Goal: Information Seeking & Learning: Find specific fact

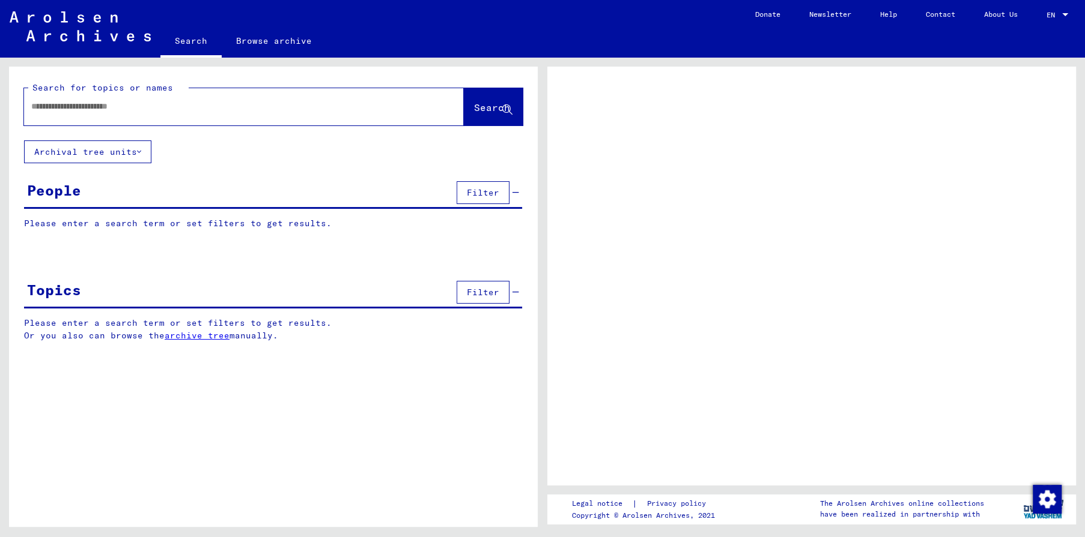
click at [282, 101] on input "text" at bounding box center [233, 106] width 404 height 13
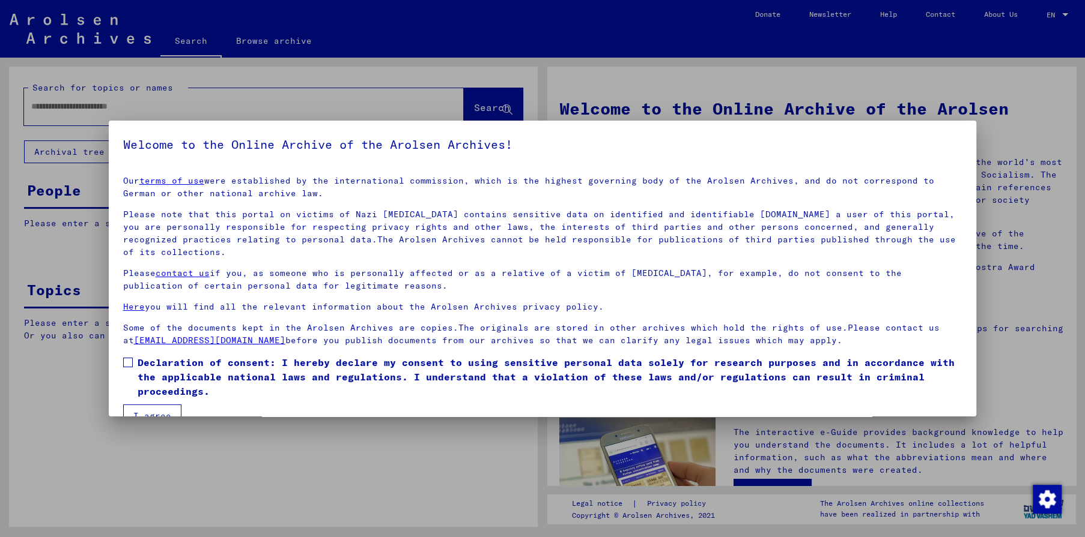
scroll to position [25, 0]
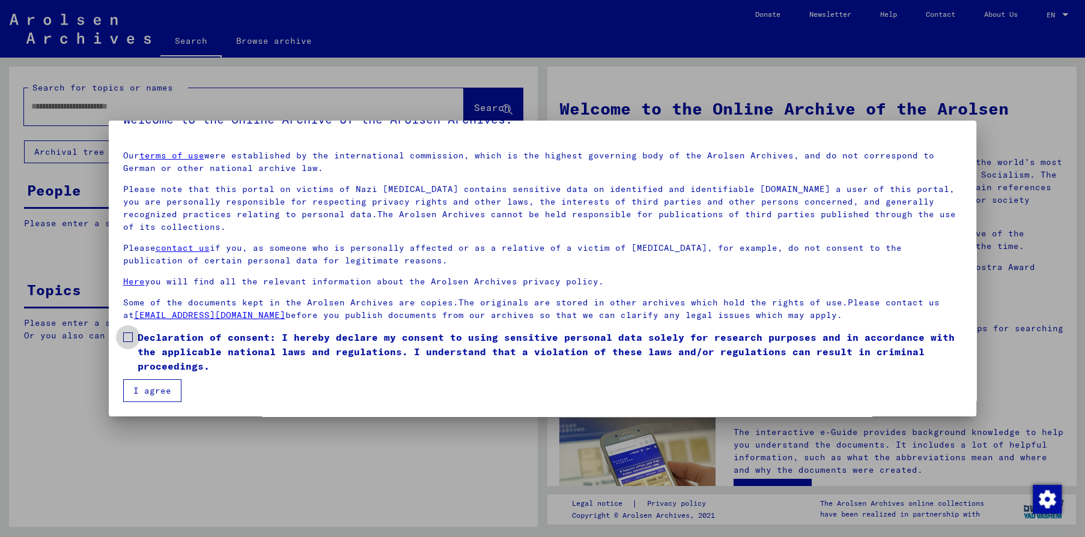
click at [129, 338] on span at bounding box center [128, 338] width 10 height 10
click at [153, 396] on button "I agree" at bounding box center [152, 391] width 58 height 23
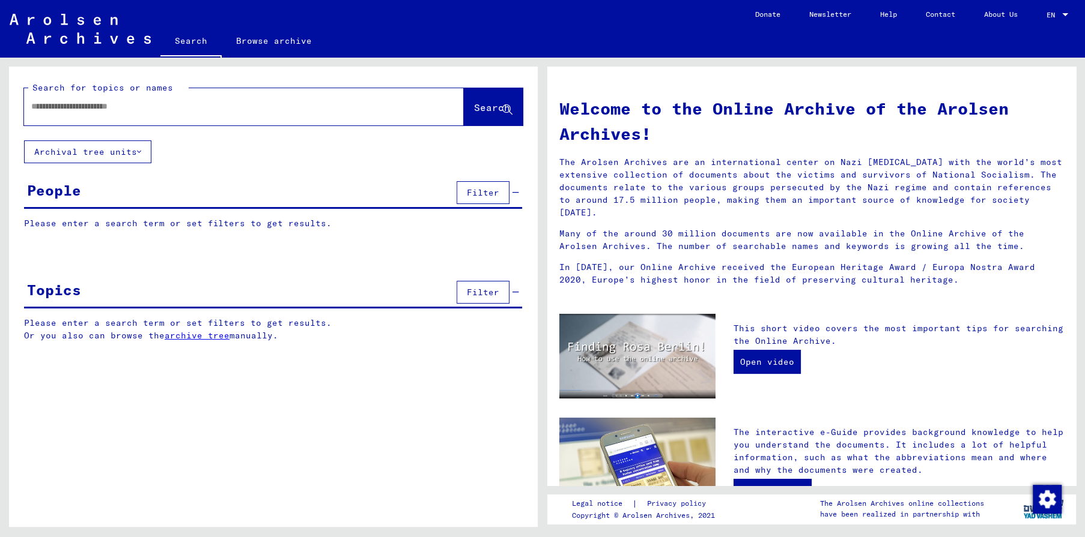
click at [151, 113] on input "text" at bounding box center [229, 106] width 396 height 13
type input "****"
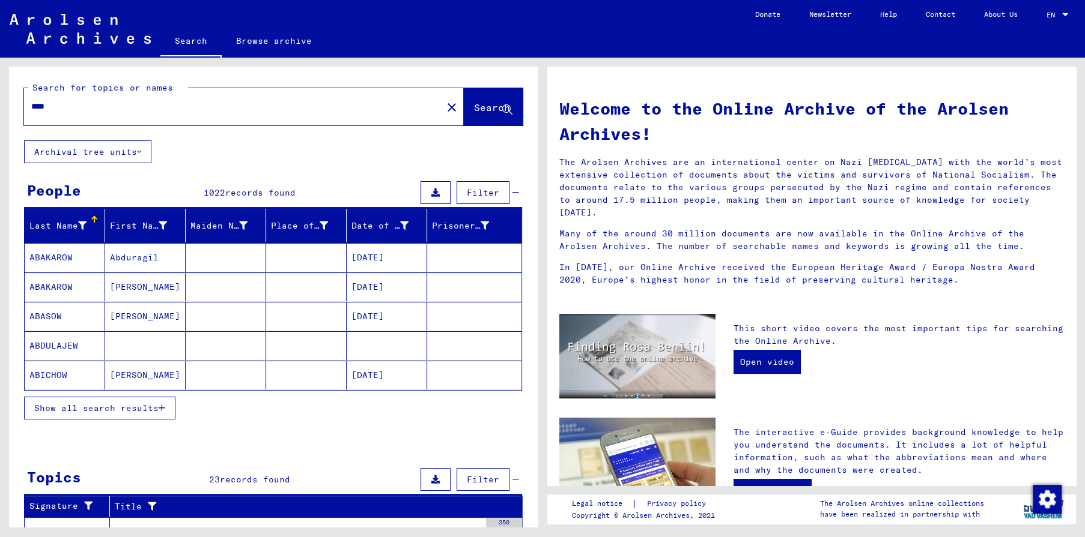
click at [89, 410] on span "Show all search results" at bounding box center [96, 408] width 124 height 11
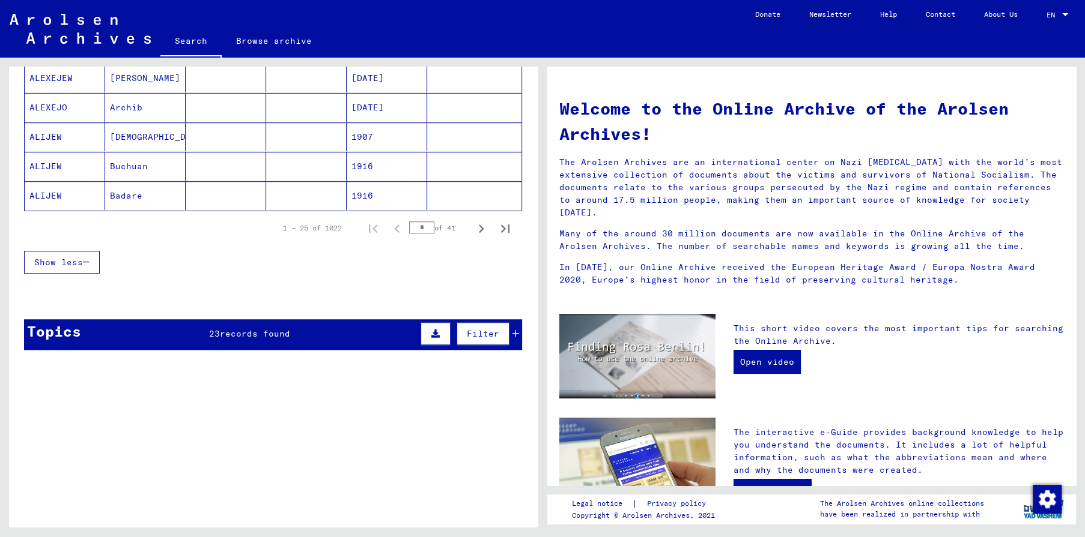
scroll to position [815, 0]
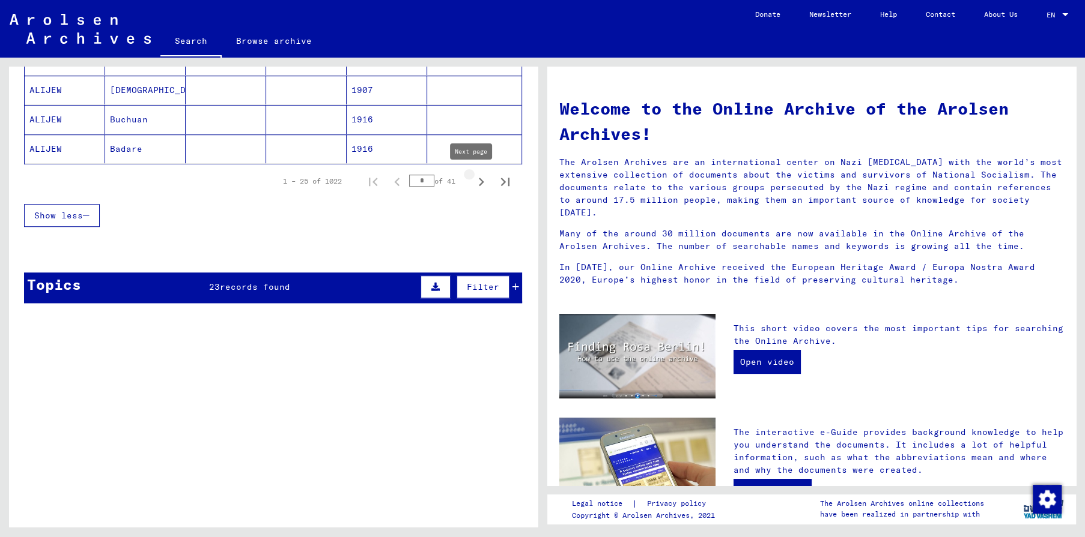
click at [473, 180] on icon "Next page" at bounding box center [481, 182] width 17 height 17
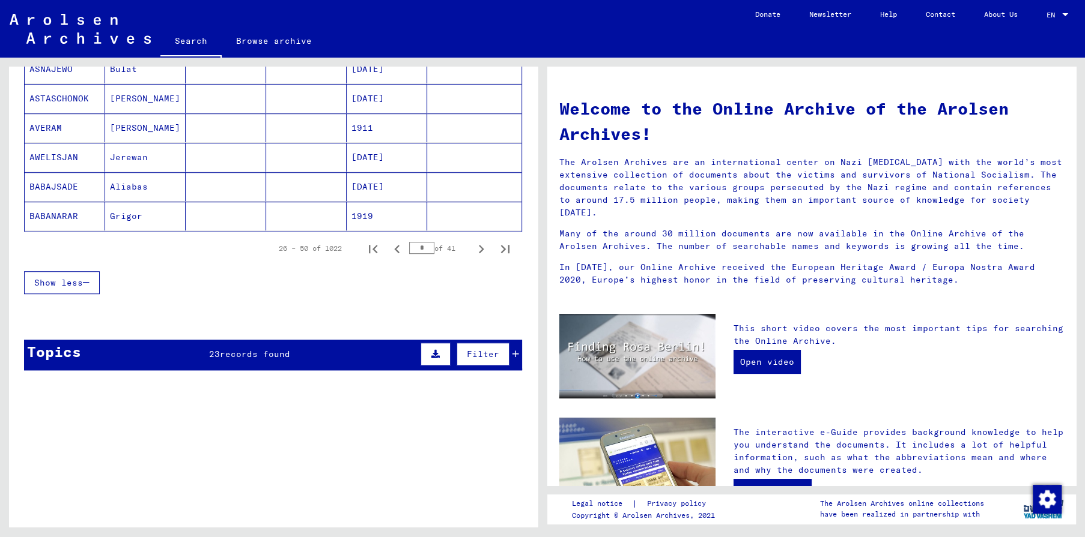
scroll to position [689, 0]
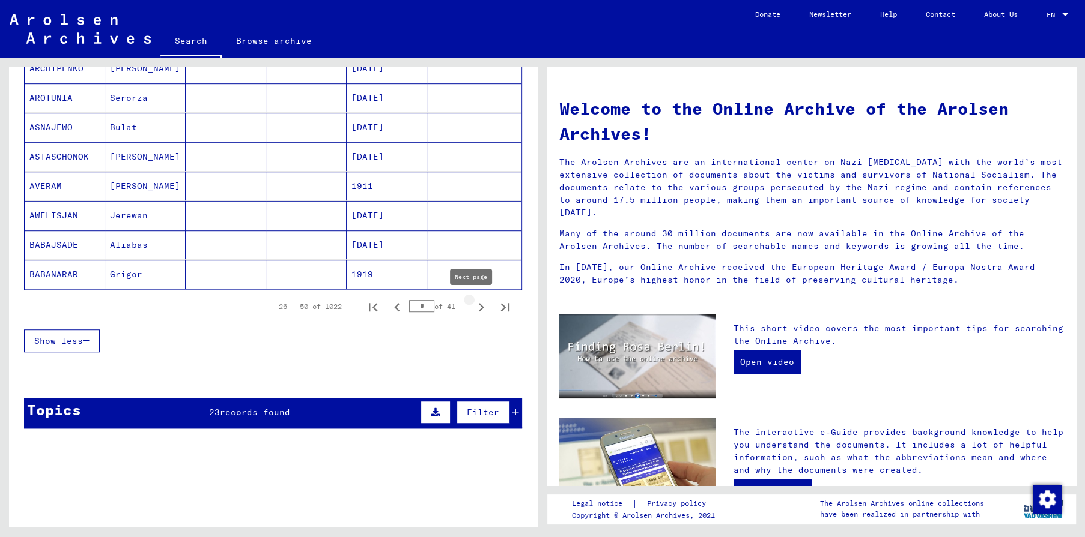
click at [479, 306] on icon "Next page" at bounding box center [481, 307] width 5 height 8
click at [473, 307] on icon "Next page" at bounding box center [481, 307] width 17 height 17
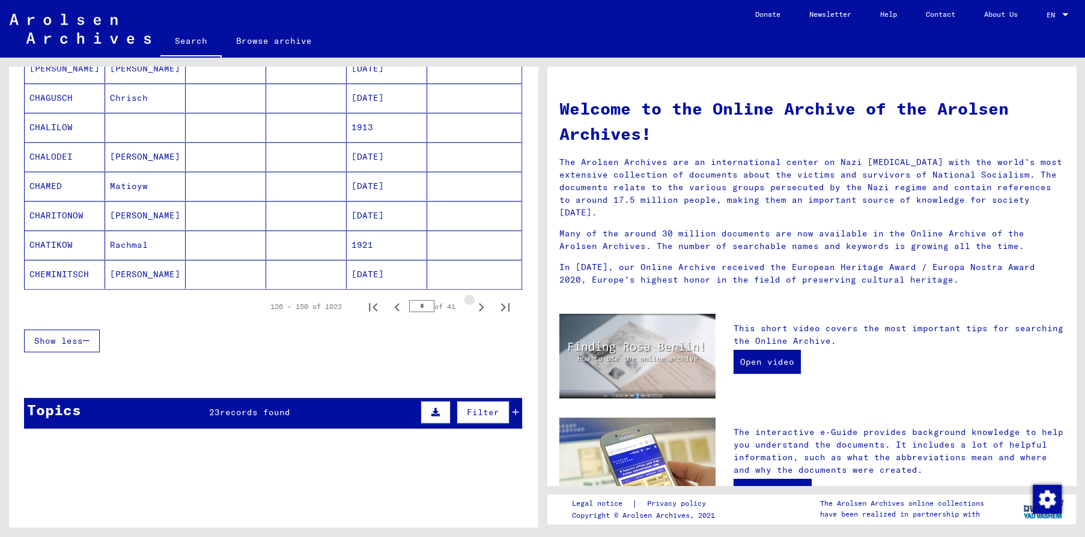
click at [473, 307] on icon "Next page" at bounding box center [481, 307] width 17 height 17
type input "*"
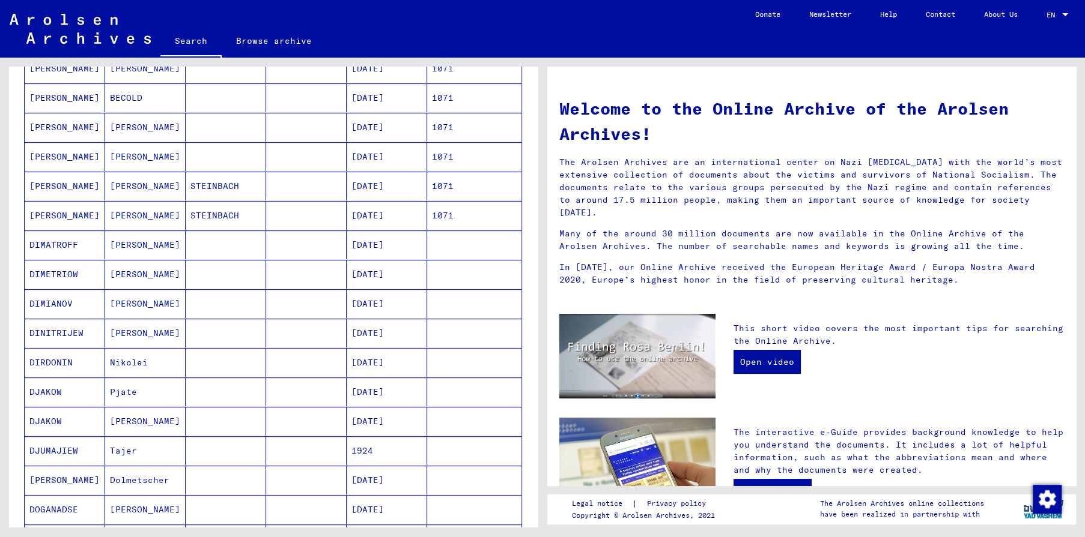
scroll to position [376, 0]
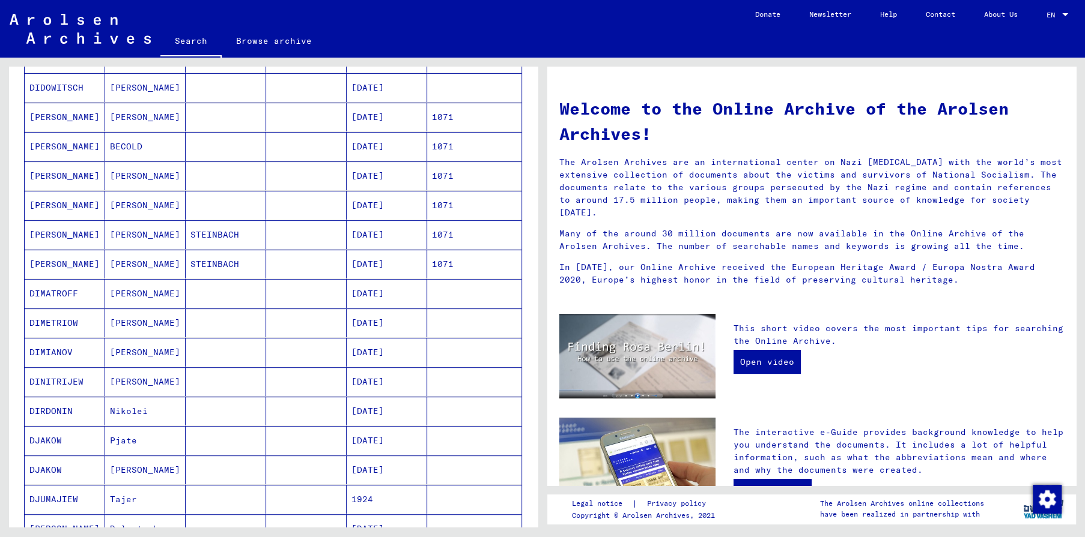
click at [314, 233] on mat-cell at bounding box center [306, 234] width 80 height 29
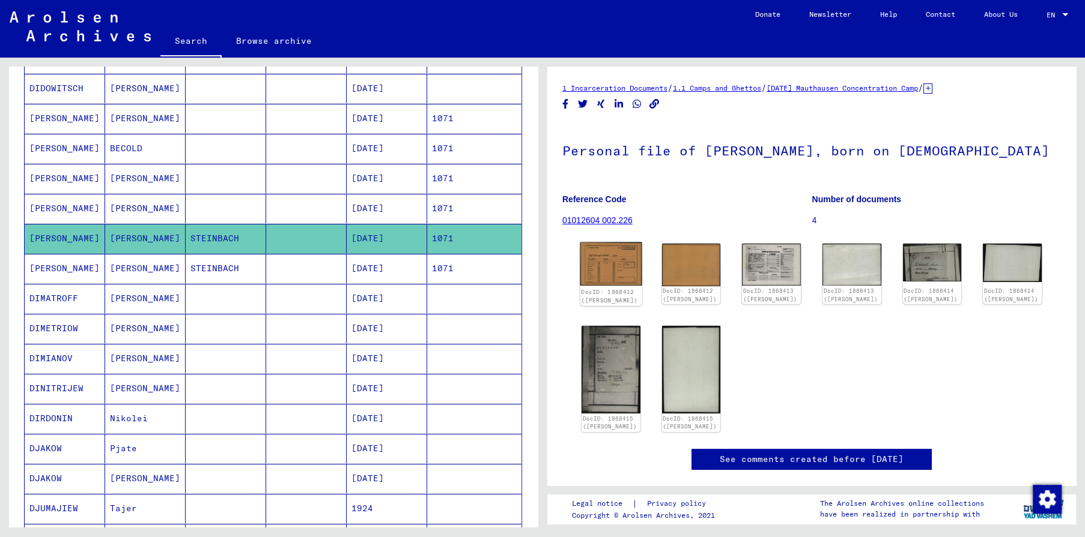
click at [616, 265] on img at bounding box center [611, 265] width 62 height 44
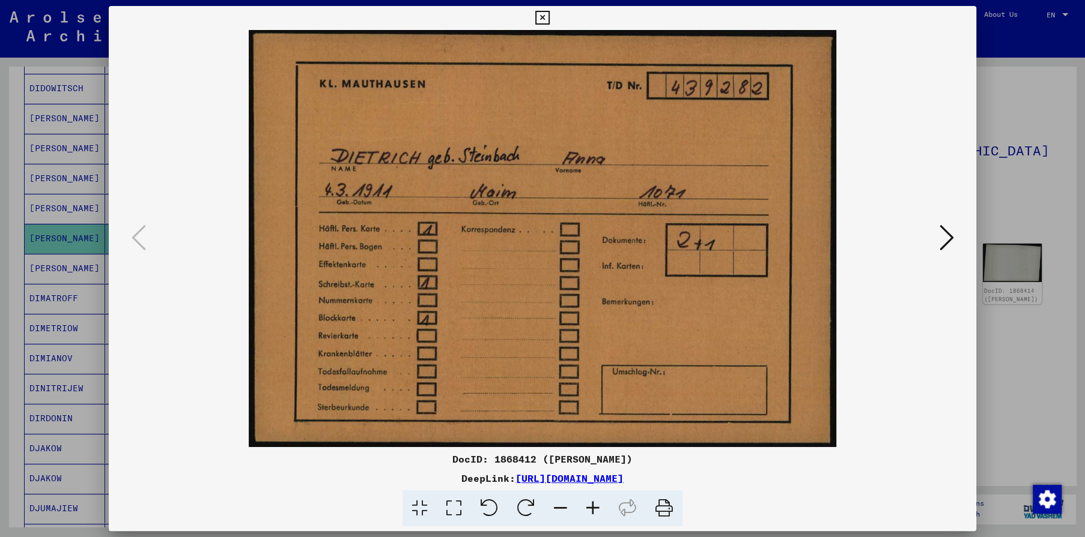
click at [942, 237] on icon at bounding box center [946, 237] width 14 height 29
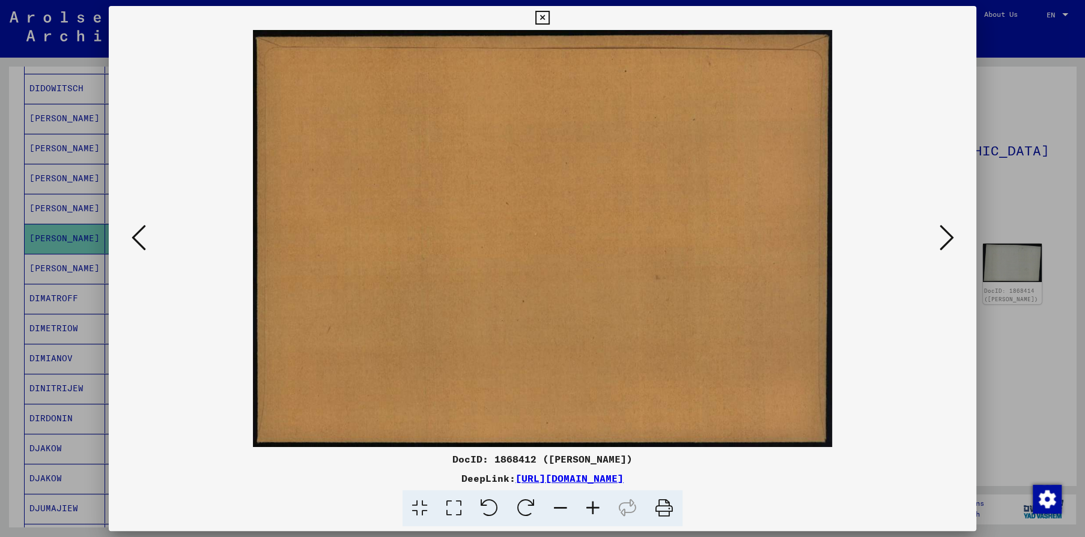
click at [942, 236] on icon at bounding box center [946, 237] width 14 height 29
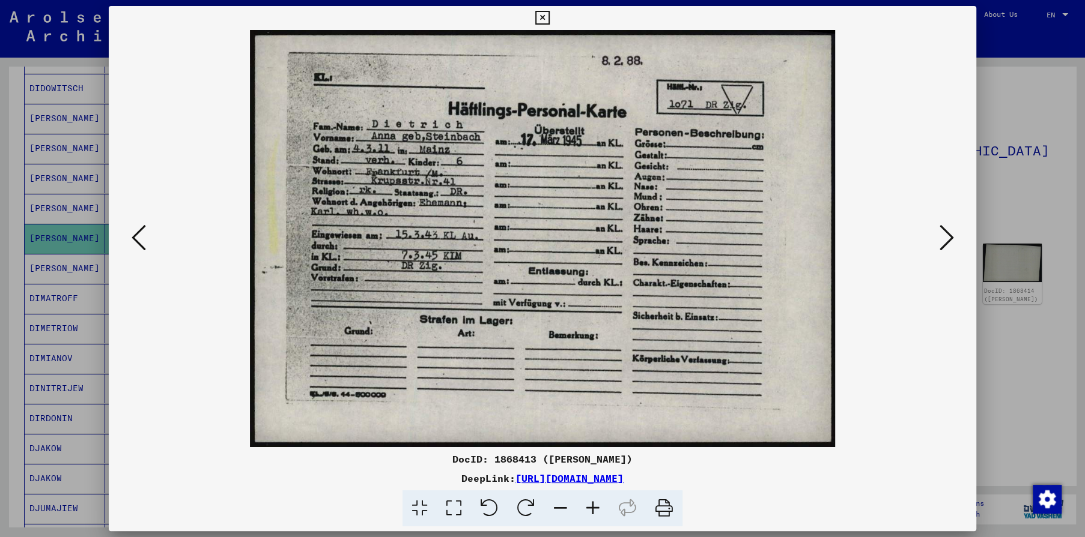
click at [942, 237] on icon at bounding box center [946, 237] width 14 height 29
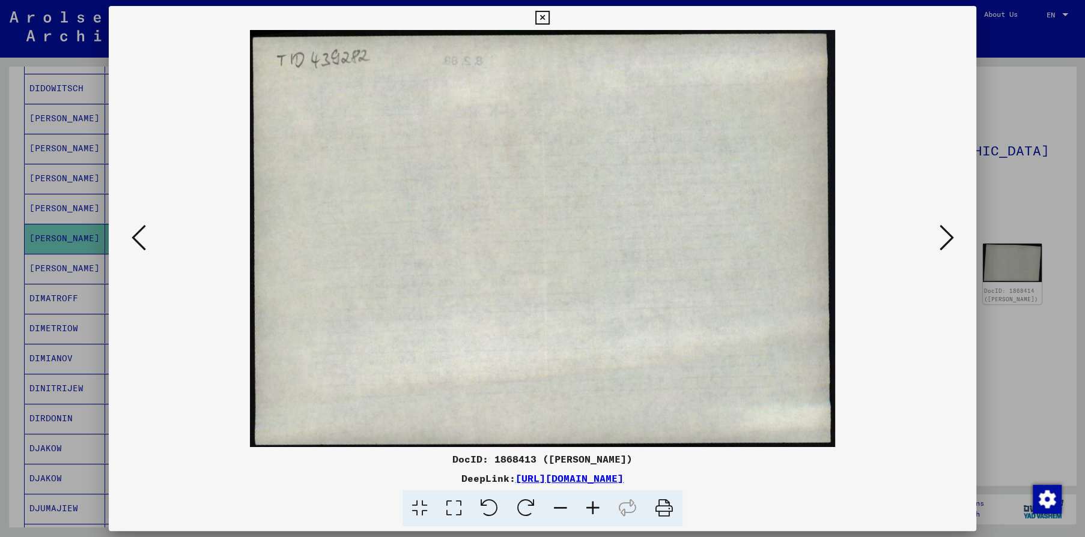
click at [942, 237] on icon at bounding box center [946, 237] width 14 height 29
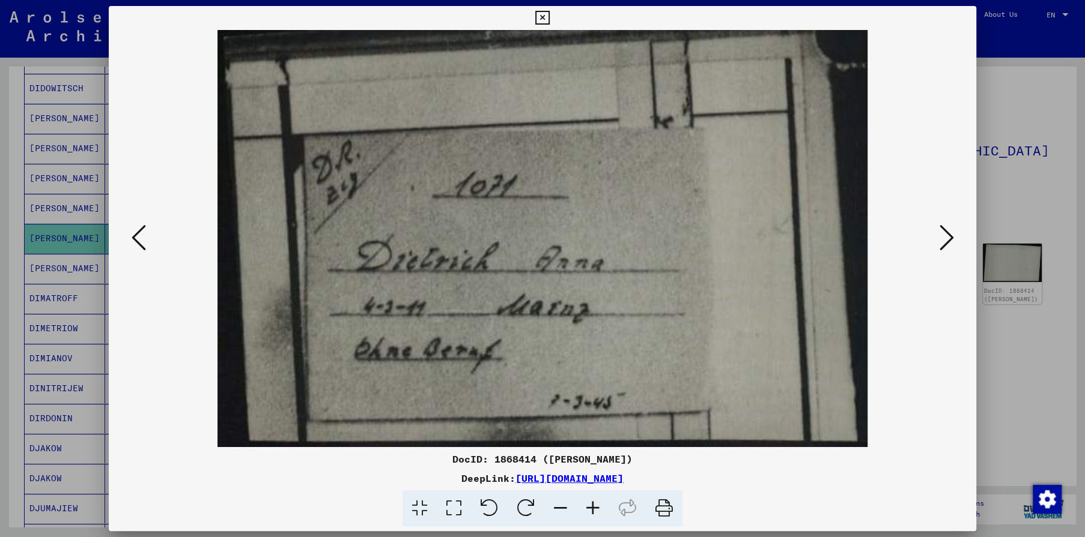
click at [942, 237] on icon at bounding box center [946, 237] width 14 height 29
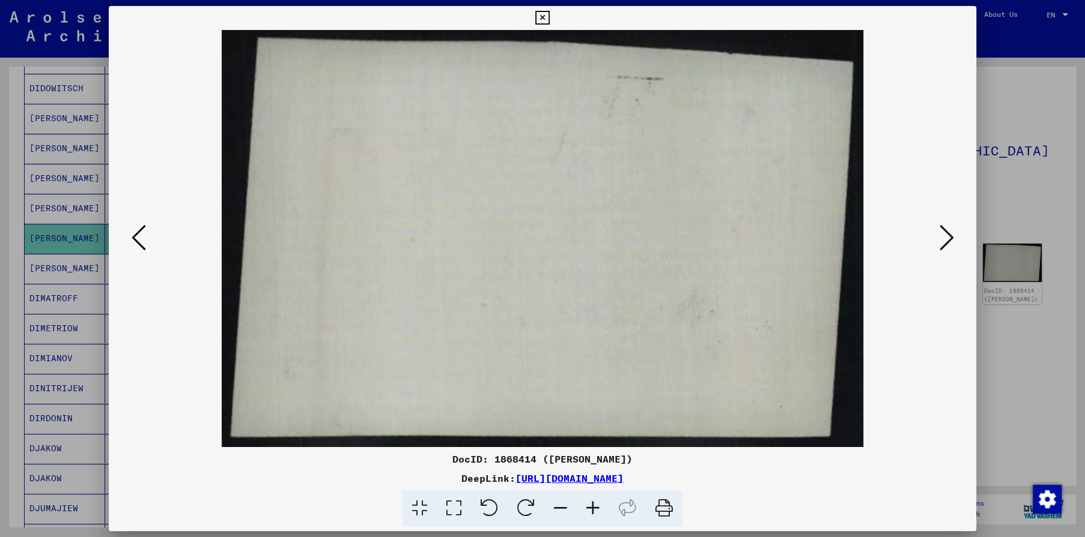
click at [942, 237] on icon at bounding box center [946, 237] width 14 height 29
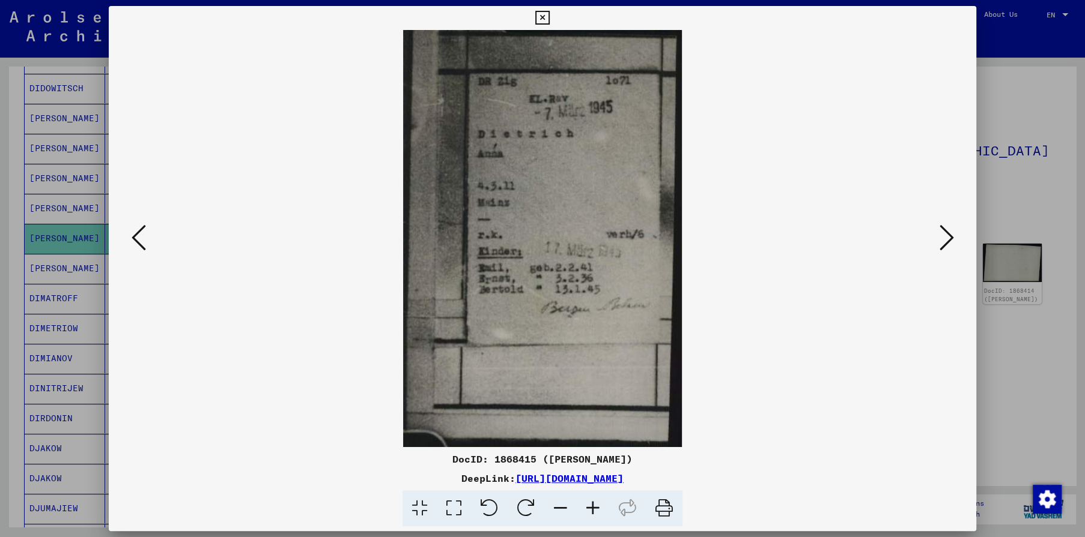
click at [942, 238] on icon at bounding box center [946, 237] width 14 height 29
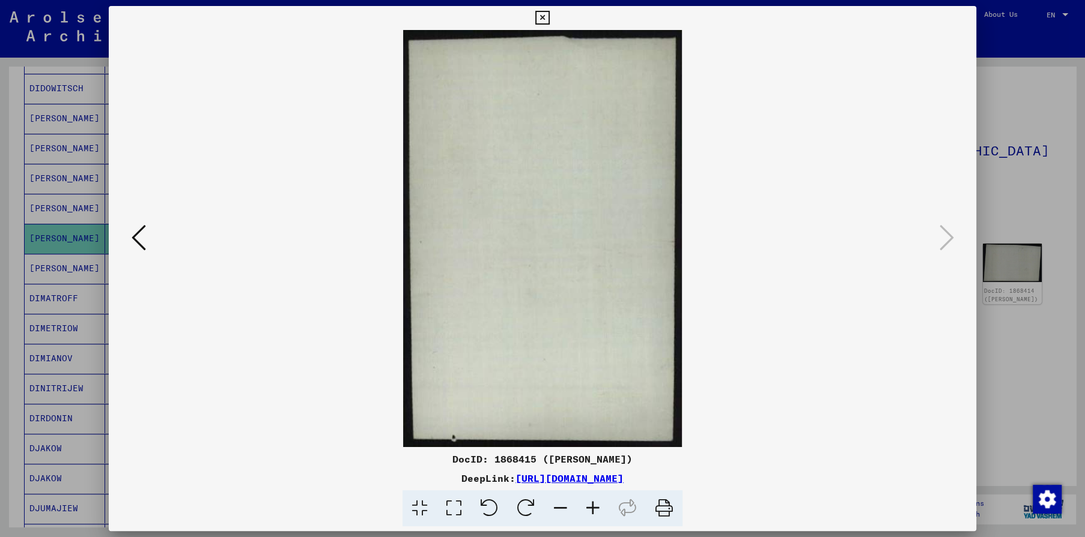
drag, startPoint x: 970, startPoint y: 19, endPoint x: 961, endPoint y: 19, distance: 9.0
click at [549, 18] on icon at bounding box center [542, 18] width 14 height 14
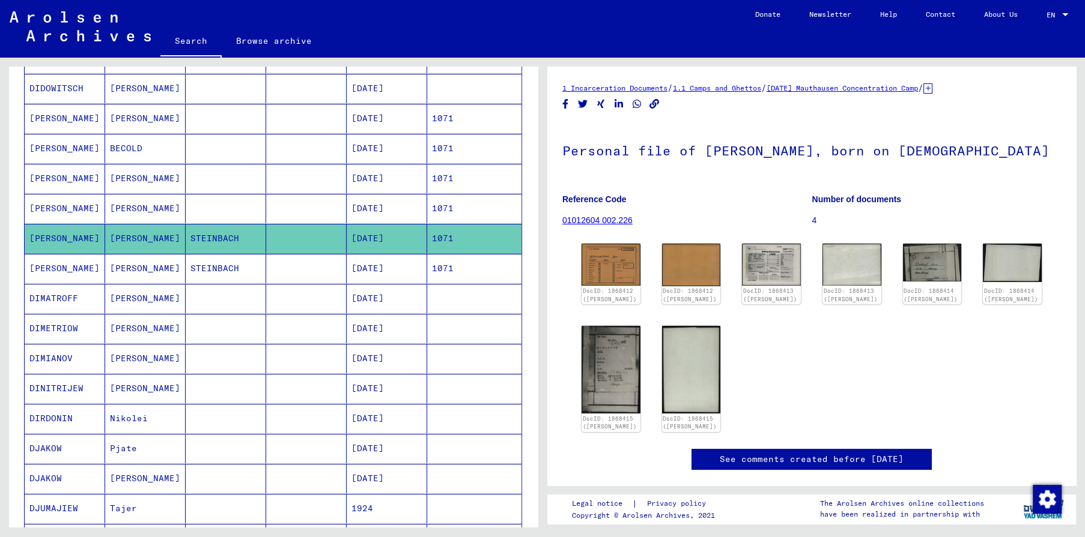
click at [484, 260] on mat-cell "1071" at bounding box center [474, 268] width 94 height 29
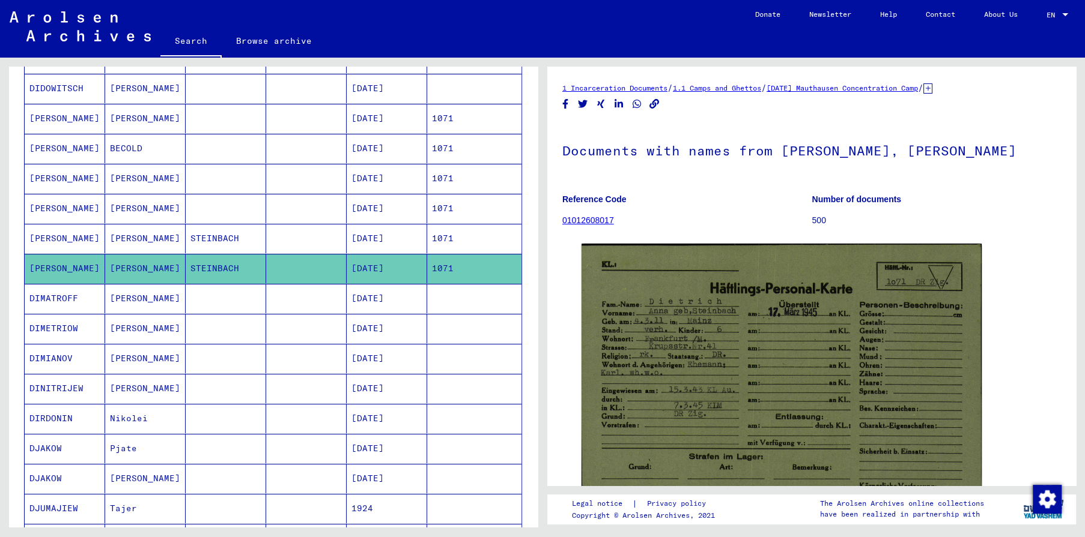
click at [413, 231] on mat-cell "[DATE]" at bounding box center [386, 238] width 80 height 29
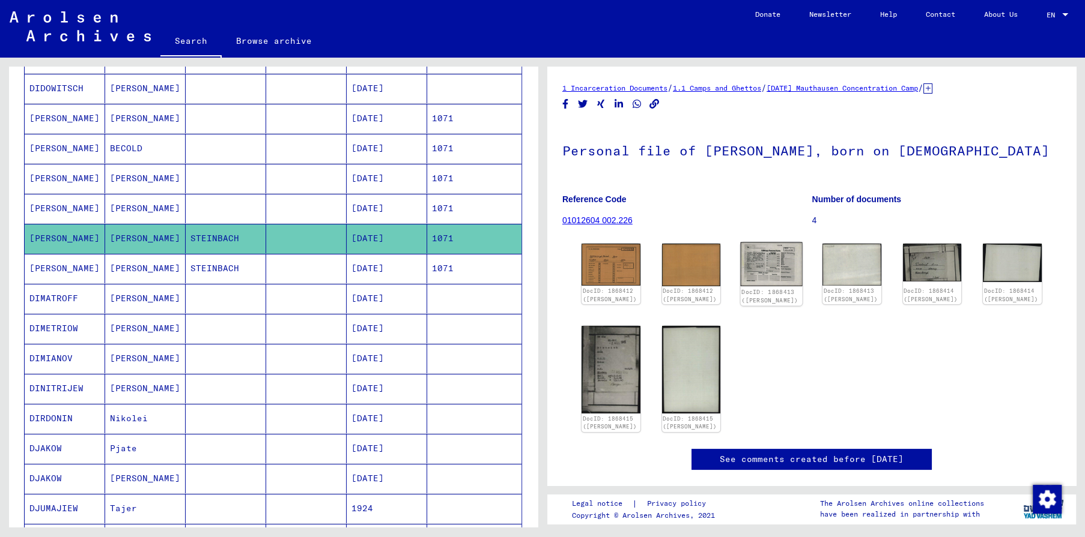
click at [774, 255] on img at bounding box center [771, 265] width 62 height 44
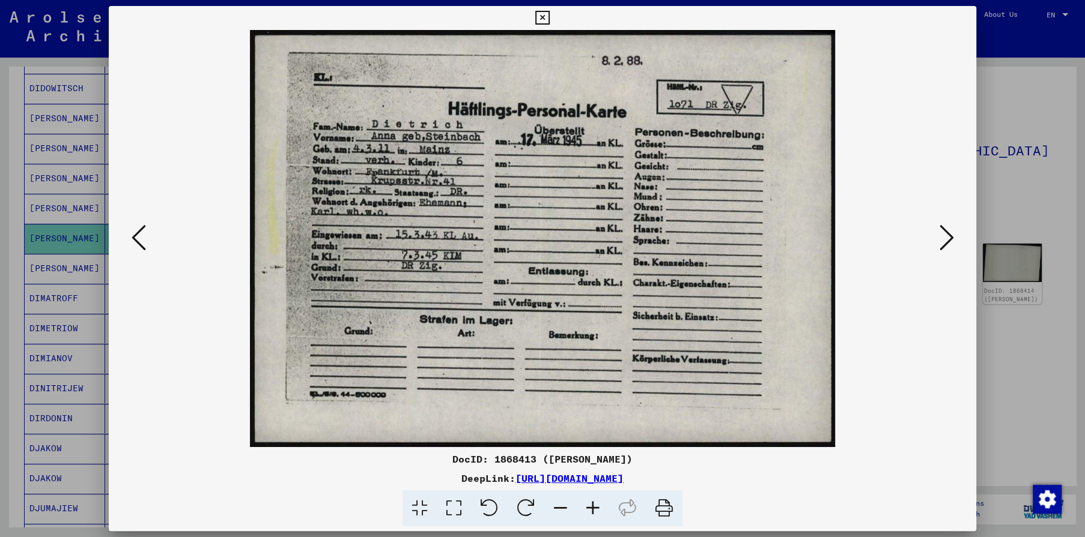
click at [949, 240] on icon at bounding box center [946, 237] width 14 height 29
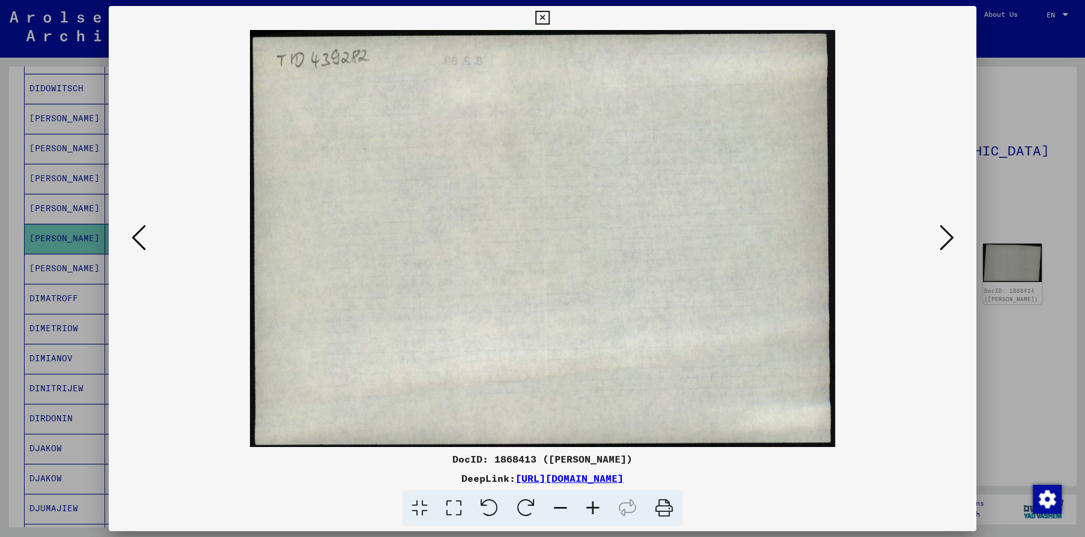
click at [949, 239] on icon at bounding box center [946, 237] width 14 height 29
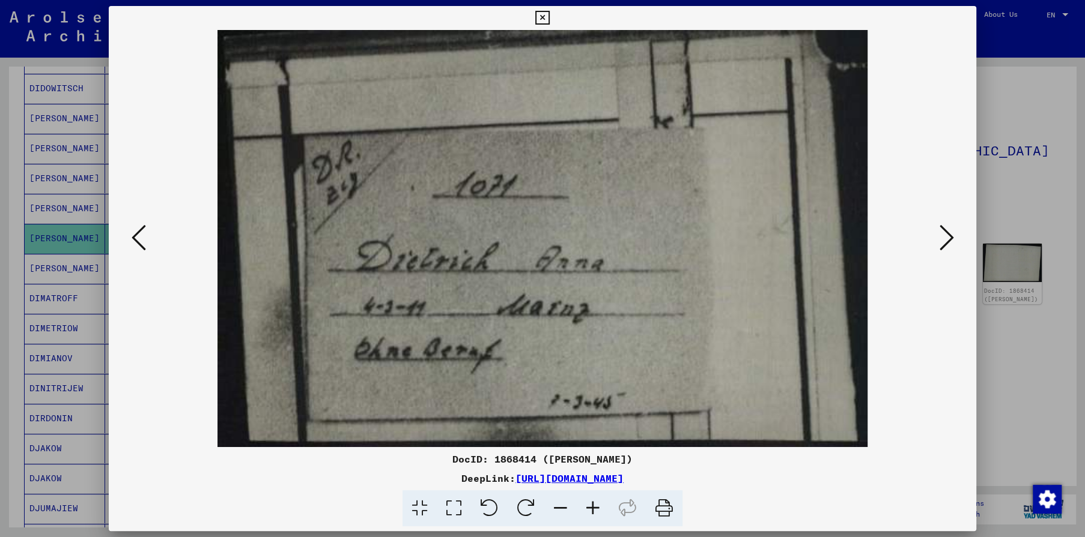
click at [949, 240] on icon at bounding box center [946, 237] width 14 height 29
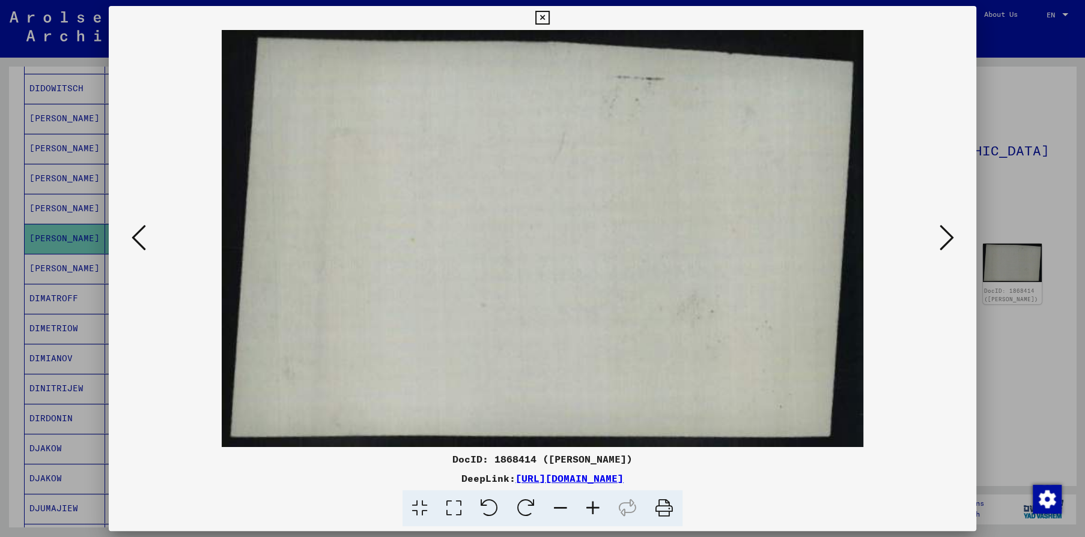
click at [949, 240] on icon at bounding box center [946, 237] width 14 height 29
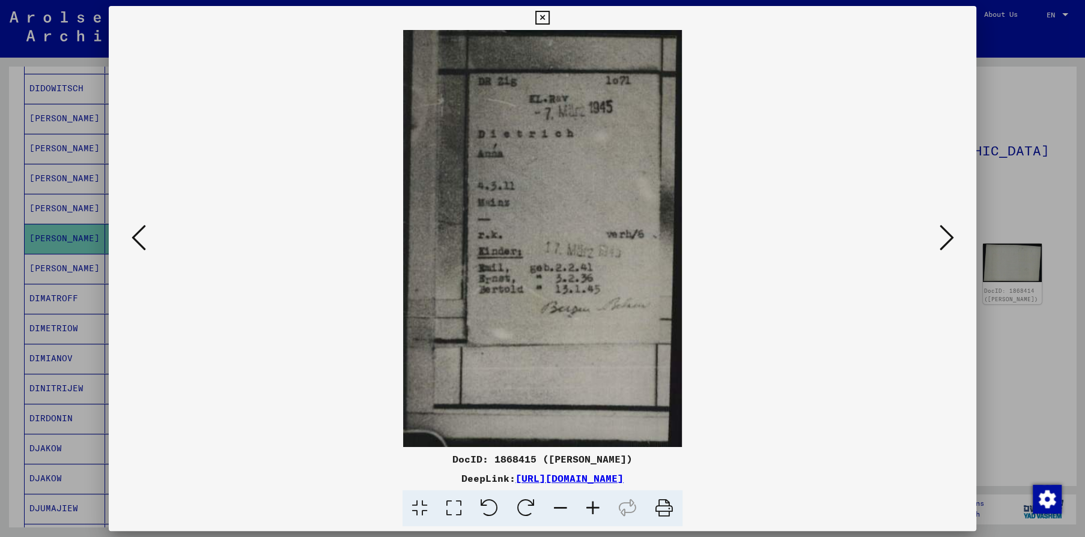
click at [549, 23] on icon at bounding box center [542, 18] width 14 height 14
